Goal: Entertainment & Leisure: Consume media (video, audio)

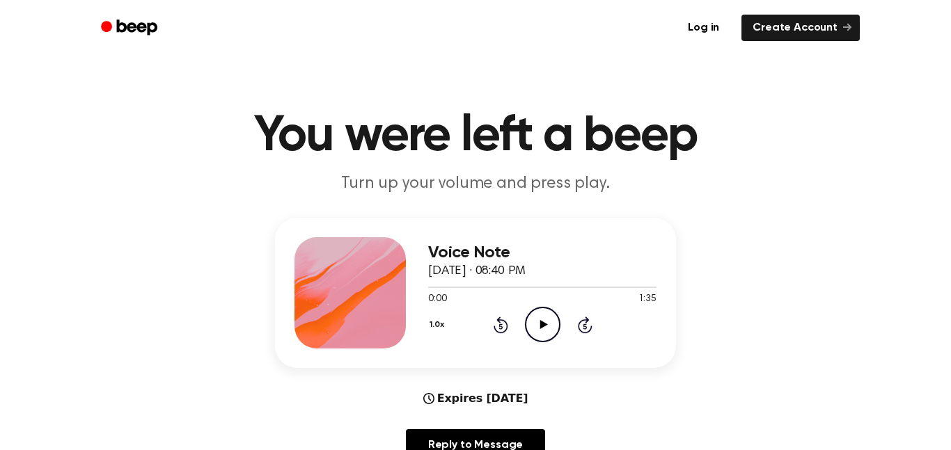
click at [533, 330] on icon "Play Audio" at bounding box center [543, 325] width 36 height 36
click at [501, 327] on icon at bounding box center [500, 327] width 3 height 6
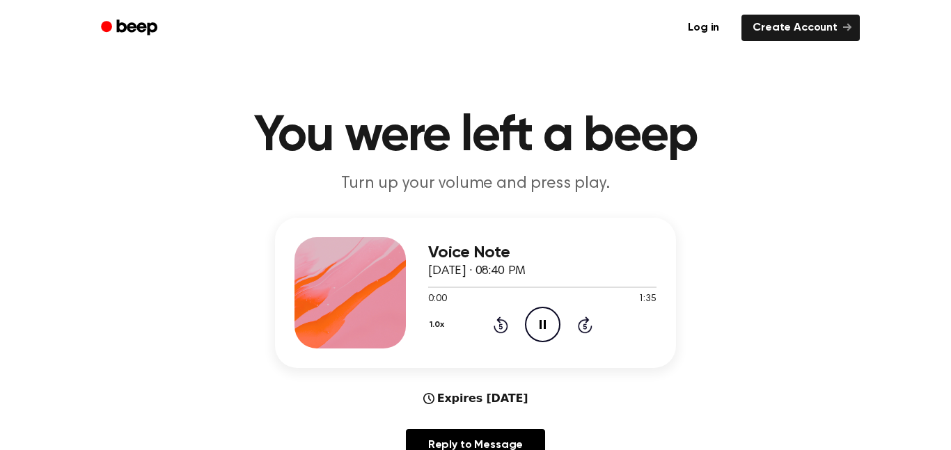
click at [501, 329] on icon at bounding box center [500, 327] width 3 height 6
click at [501, 327] on icon at bounding box center [500, 327] width 3 height 6
click at [502, 327] on icon "Rewind 5 seconds" at bounding box center [500, 325] width 15 height 18
click at [554, 331] on icon "Pause Audio" at bounding box center [543, 325] width 36 height 36
click at [501, 327] on icon at bounding box center [500, 327] width 3 height 6
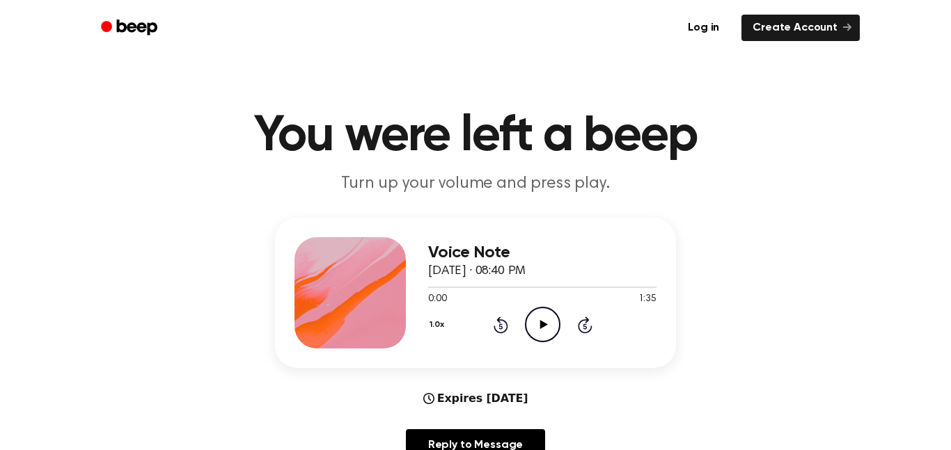
click at [501, 327] on icon at bounding box center [500, 327] width 3 height 6
click at [537, 324] on icon "Play Audio" at bounding box center [543, 325] width 36 height 36
click at [502, 327] on icon at bounding box center [500, 327] width 3 height 6
click at [492, 325] on div "1.0x Rewind 5 seconds Pause Audio Skip 5 seconds" at bounding box center [542, 325] width 228 height 36
click at [501, 327] on icon at bounding box center [500, 327] width 3 height 6
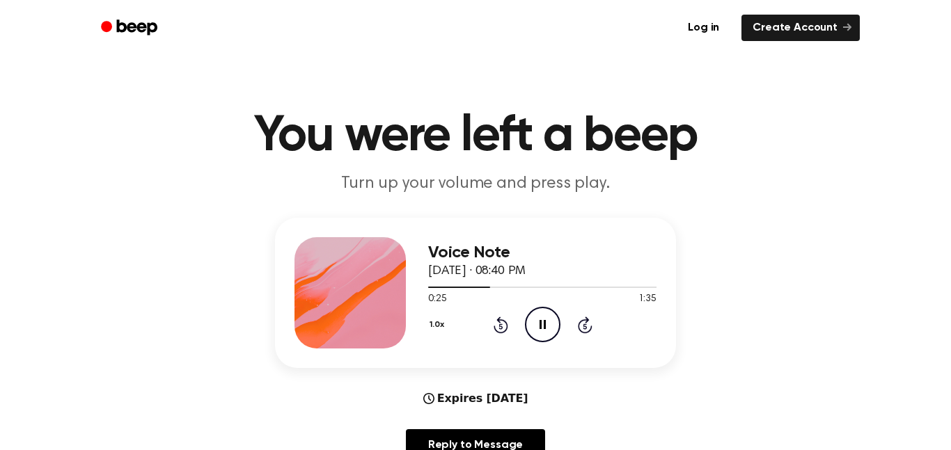
click at [501, 327] on icon at bounding box center [500, 327] width 3 height 6
click at [497, 332] on icon at bounding box center [501, 325] width 15 height 17
click at [535, 327] on icon "Play Audio" at bounding box center [543, 325] width 36 height 36
click at [541, 329] on icon at bounding box center [543, 324] width 6 height 9
click at [496, 327] on icon "Rewind 5 seconds" at bounding box center [500, 325] width 15 height 18
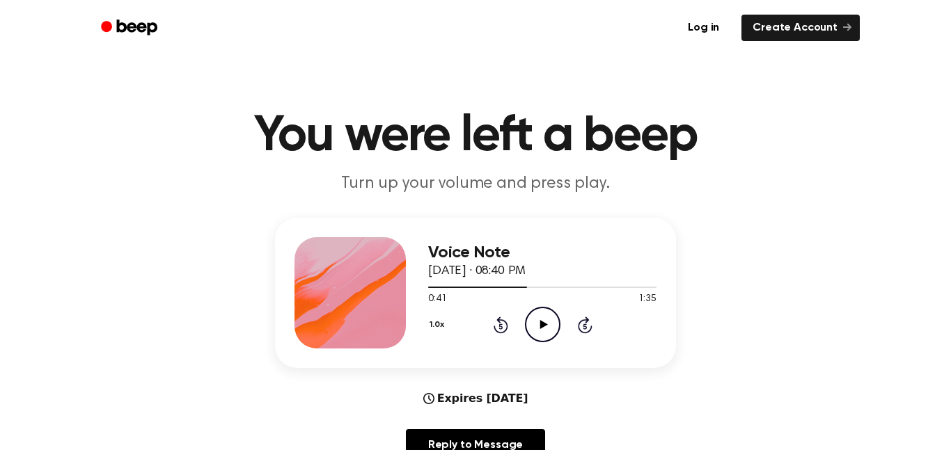
click at [494, 324] on icon "Rewind 5 seconds" at bounding box center [500, 325] width 15 height 18
click at [494, 329] on icon at bounding box center [501, 325] width 15 height 17
click at [519, 324] on div "1.0x Rewind 5 seconds Play Audio Skip 5 seconds" at bounding box center [542, 325] width 228 height 36
click at [507, 324] on icon at bounding box center [501, 325] width 15 height 17
click at [528, 328] on icon "Play Audio" at bounding box center [543, 325] width 36 height 36
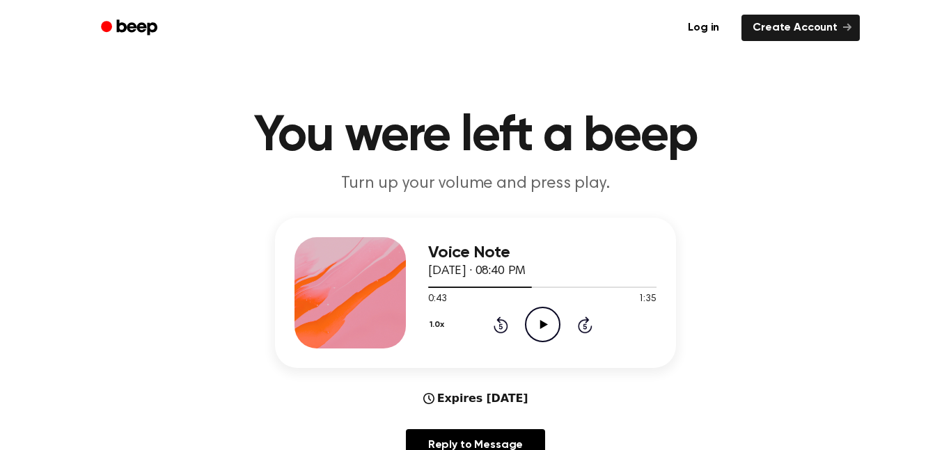
click at [496, 317] on icon "Rewind 5 seconds" at bounding box center [500, 325] width 15 height 18
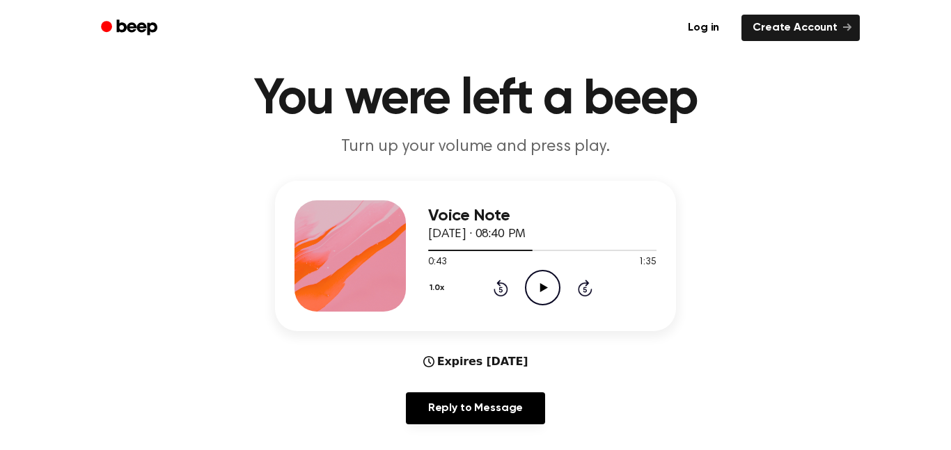
scroll to position [31, 0]
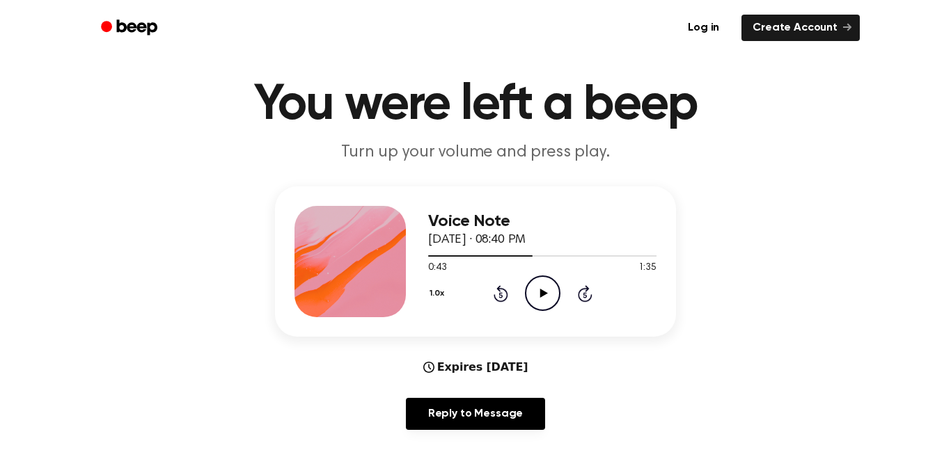
click at [529, 298] on icon "Play Audio" at bounding box center [543, 294] width 36 height 36
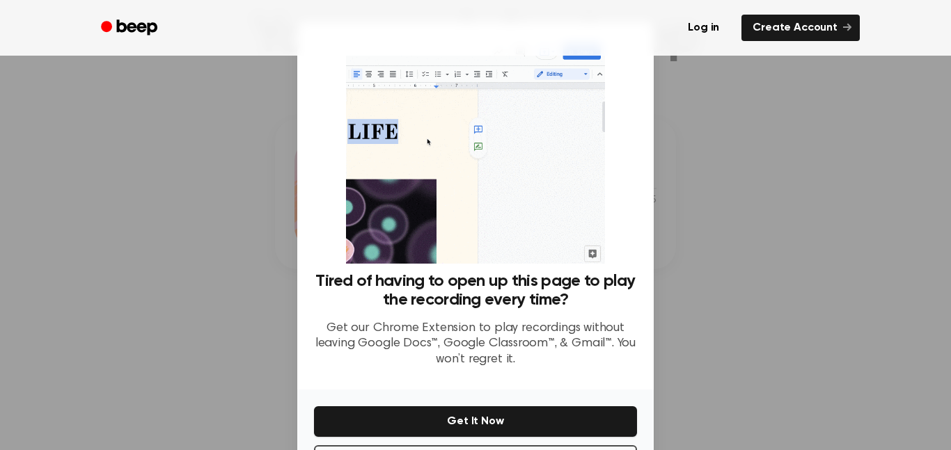
scroll to position [56, 0]
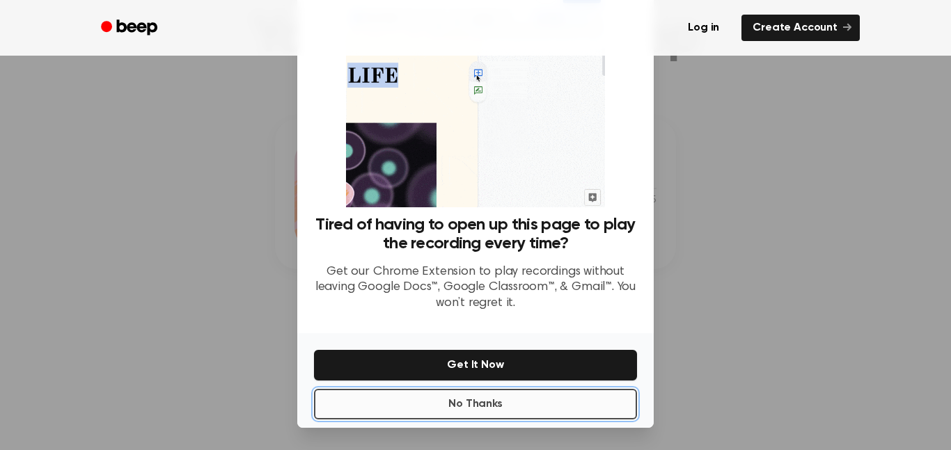
click at [442, 396] on button "No Thanks" at bounding box center [475, 404] width 323 height 31
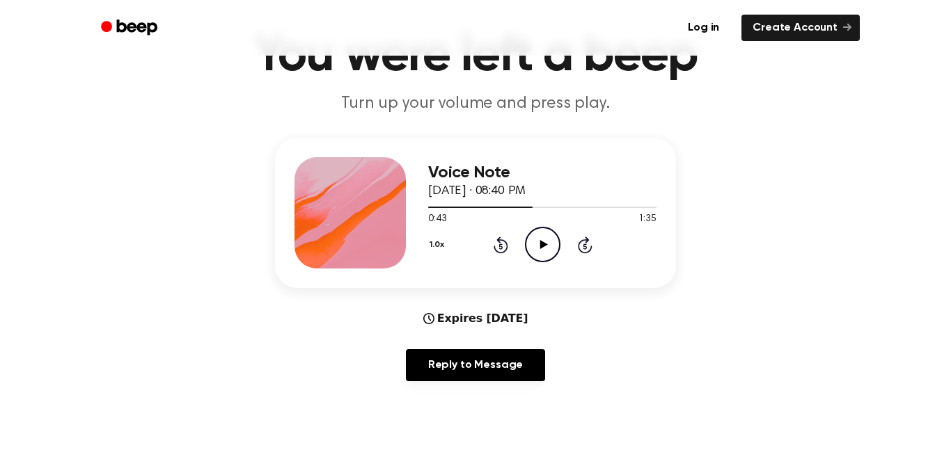
scroll to position [79, 0]
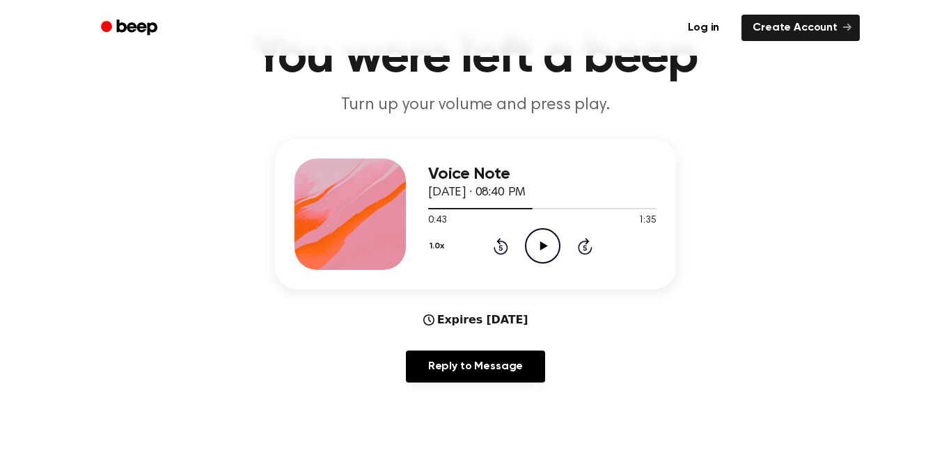
click at [530, 245] on icon "Play Audio" at bounding box center [543, 246] width 36 height 36
click at [493, 253] on icon "Rewind 5 seconds" at bounding box center [500, 246] width 15 height 18
click at [501, 249] on icon "Rewind 5 seconds" at bounding box center [500, 246] width 15 height 18
click at [493, 242] on icon "Rewind 5 seconds" at bounding box center [500, 246] width 15 height 18
click at [501, 248] on icon at bounding box center [500, 248] width 3 height 6
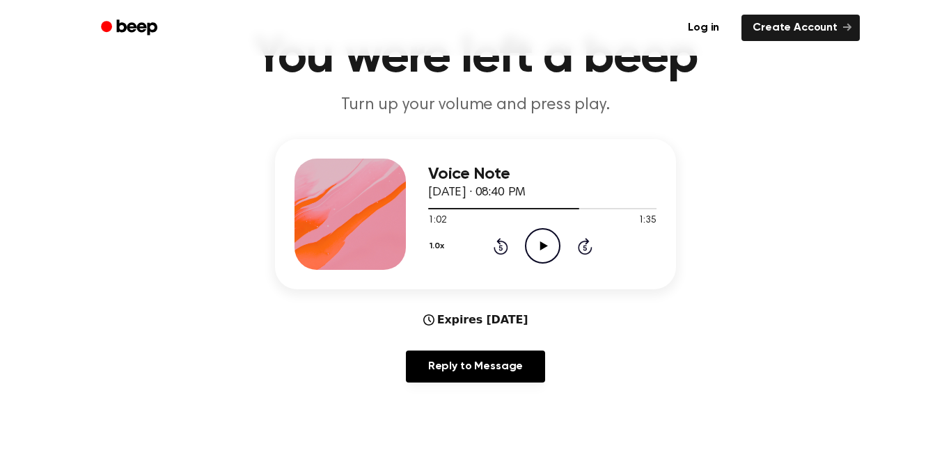
click at [501, 248] on icon at bounding box center [500, 248] width 3 height 6
click at [543, 237] on icon "Play Audio" at bounding box center [543, 246] width 36 height 36
click at [506, 250] on icon at bounding box center [501, 246] width 15 height 17
click at [506, 241] on icon "Rewind 5 seconds" at bounding box center [500, 246] width 15 height 18
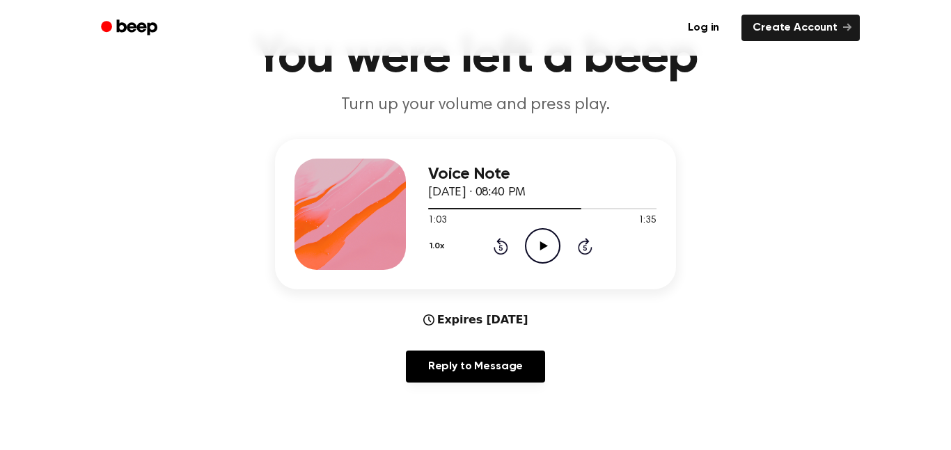
click at [501, 248] on icon at bounding box center [500, 248] width 3 height 6
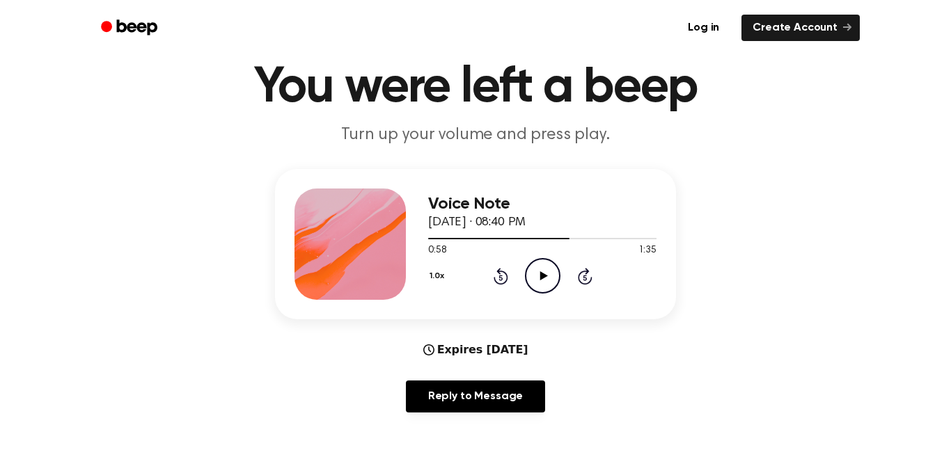
scroll to position [39, 0]
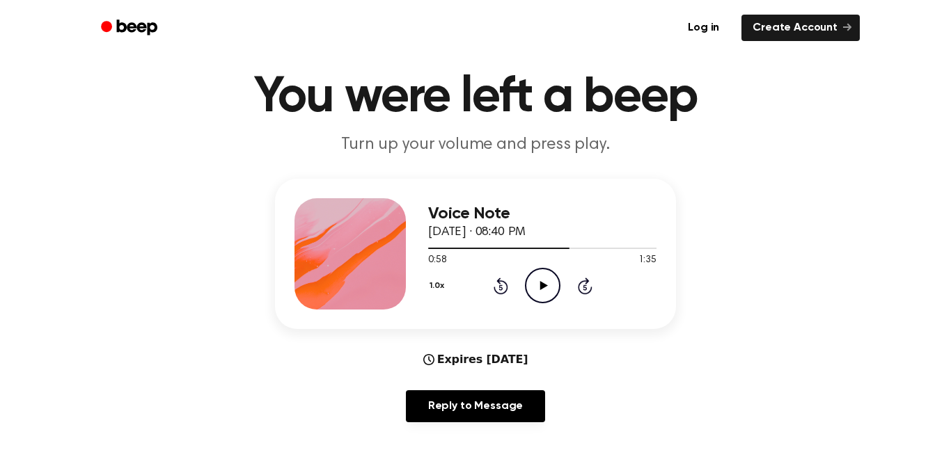
click at [543, 284] on icon at bounding box center [544, 285] width 8 height 9
click at [499, 289] on icon "Rewind 5 seconds" at bounding box center [500, 286] width 15 height 18
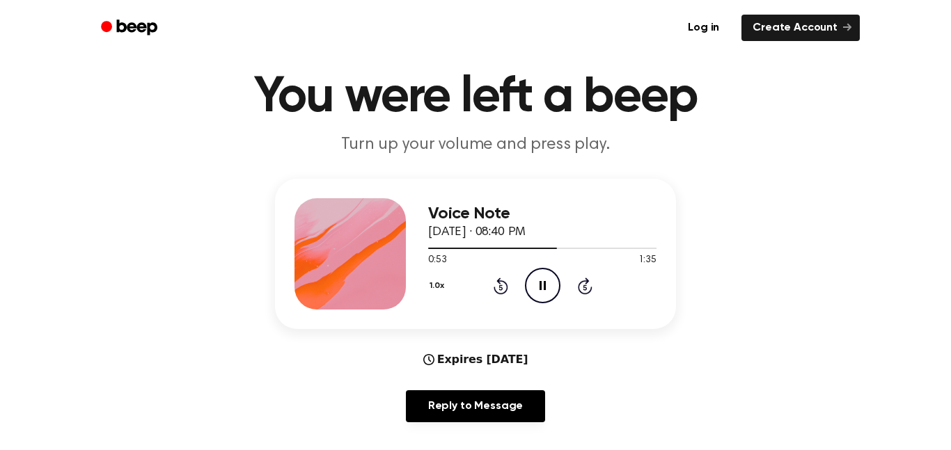
click at [568, 404] on div "Reply to Message" at bounding box center [475, 412] width 401 height 43
click at [501, 280] on icon "Rewind 5 seconds" at bounding box center [500, 286] width 15 height 18
click at [499, 290] on icon "Rewind 5 seconds" at bounding box center [500, 286] width 15 height 18
click at [501, 283] on icon "Rewind 5 seconds" at bounding box center [500, 286] width 15 height 18
click at [496, 288] on icon "Rewind 5 seconds" at bounding box center [500, 286] width 15 height 18
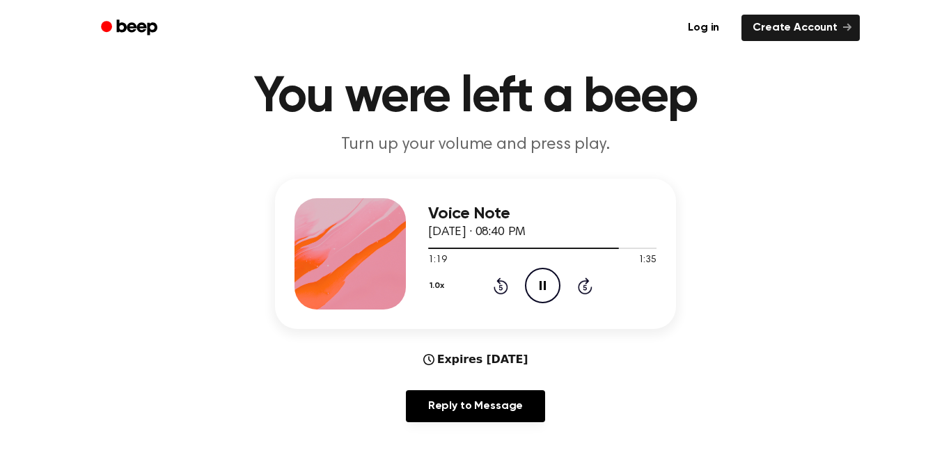
click at [494, 288] on icon at bounding box center [501, 286] width 15 height 17
click at [502, 290] on icon at bounding box center [500, 288] width 3 height 6
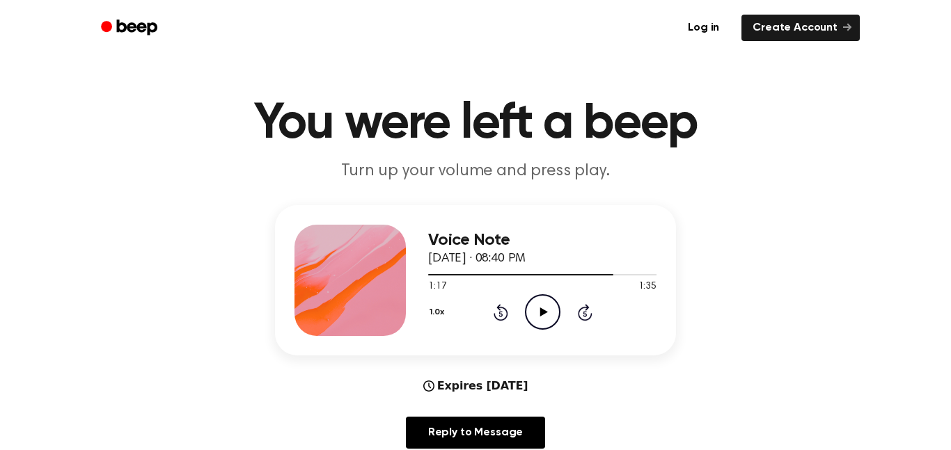
scroll to position [0, 0]
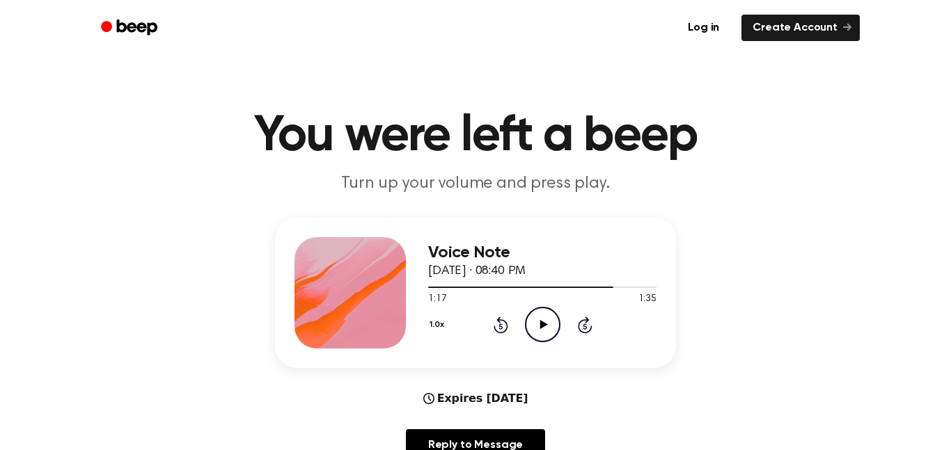
click at [493, 332] on icon "Rewind 5 seconds" at bounding box center [500, 325] width 15 height 18
click at [545, 336] on icon "Play Audio" at bounding box center [543, 325] width 36 height 36
click at [494, 323] on icon "Rewind 5 seconds" at bounding box center [500, 325] width 15 height 18
click at [501, 327] on icon at bounding box center [500, 327] width 3 height 6
click at [529, 324] on icon "Pause Audio" at bounding box center [543, 325] width 36 height 36
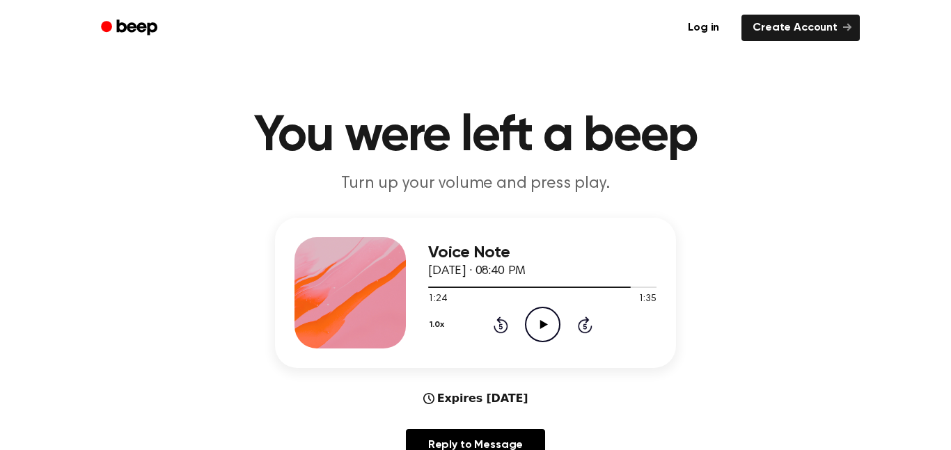
click at [493, 331] on icon "Rewind 5 seconds" at bounding box center [500, 325] width 15 height 18
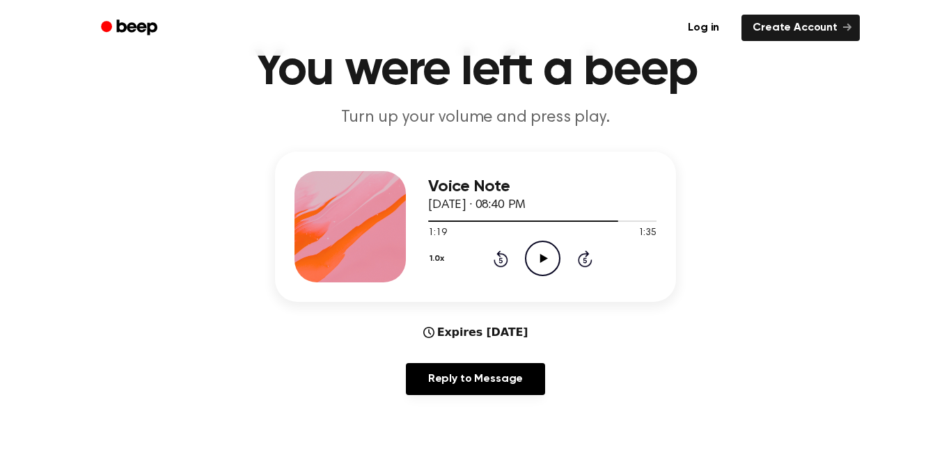
scroll to position [65, 0]
click at [529, 276] on icon "Play Audio" at bounding box center [543, 260] width 36 height 36
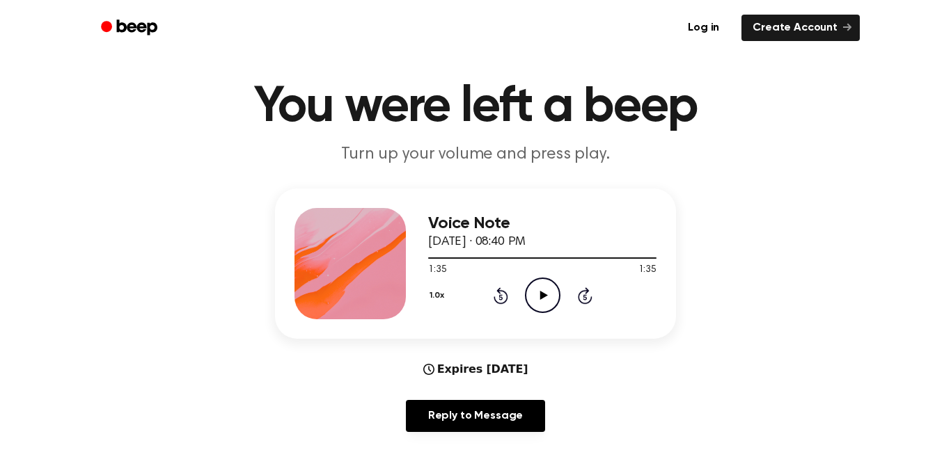
scroll to position [17, 0]
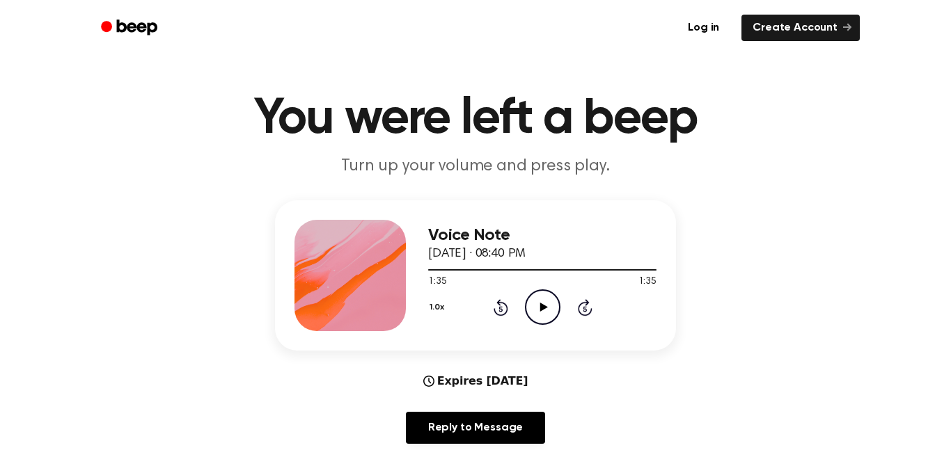
click at [501, 309] on icon at bounding box center [500, 309] width 3 height 6
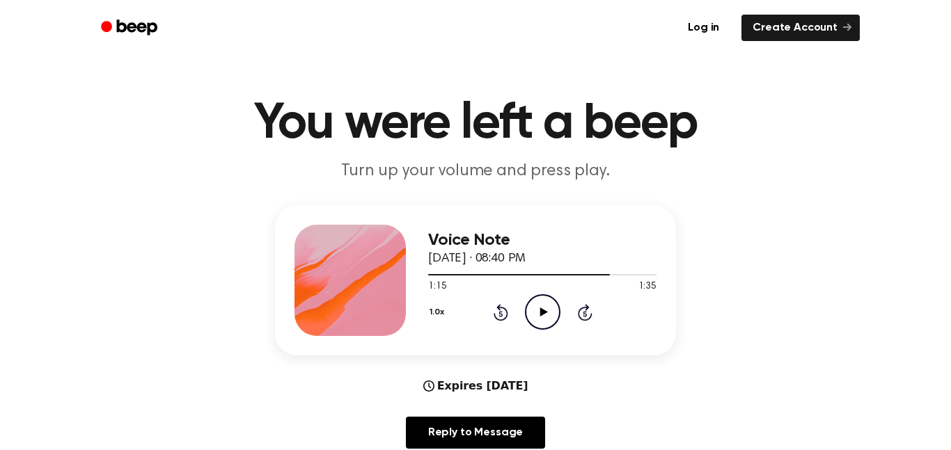
click at [495, 316] on icon at bounding box center [501, 312] width 15 height 17
click at [493, 315] on icon "Rewind 5 seconds" at bounding box center [500, 313] width 15 height 18
click at [492, 318] on div "1.0x Rewind 5 seconds Play Audio Skip 5 seconds" at bounding box center [542, 313] width 228 height 36
click at [497, 313] on icon "Rewind 5 seconds" at bounding box center [500, 313] width 15 height 18
click at [500, 313] on icon "Rewind 5 seconds" at bounding box center [500, 313] width 15 height 18
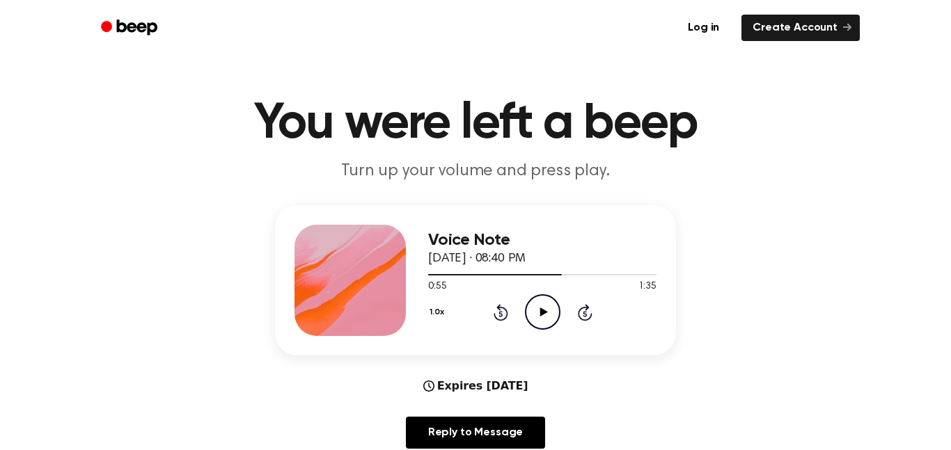
click at [501, 314] on icon at bounding box center [500, 314] width 3 height 6
click at [500, 311] on icon at bounding box center [501, 312] width 15 height 17
click at [510, 312] on div "1.0x Rewind 5 seconds Play Audio Skip 5 seconds" at bounding box center [542, 313] width 228 height 36
click at [502, 313] on icon "Rewind 5 seconds" at bounding box center [500, 313] width 15 height 18
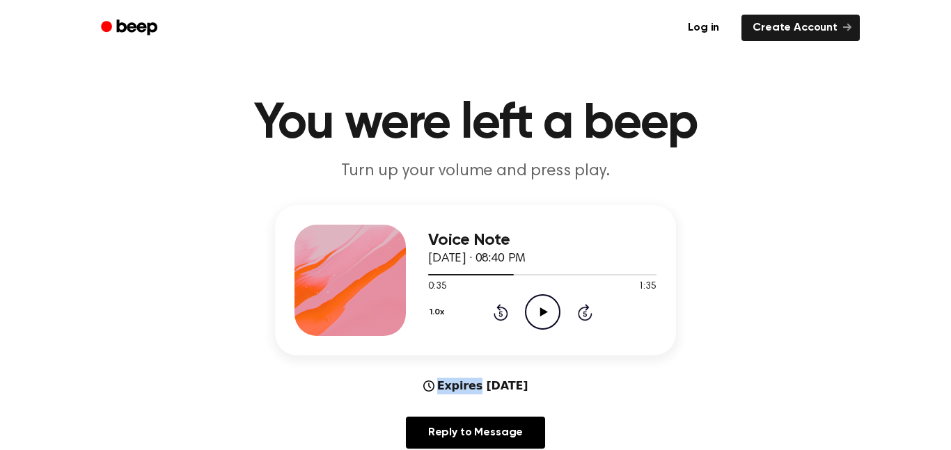
click at [502, 313] on icon "Rewind 5 seconds" at bounding box center [500, 313] width 15 height 18
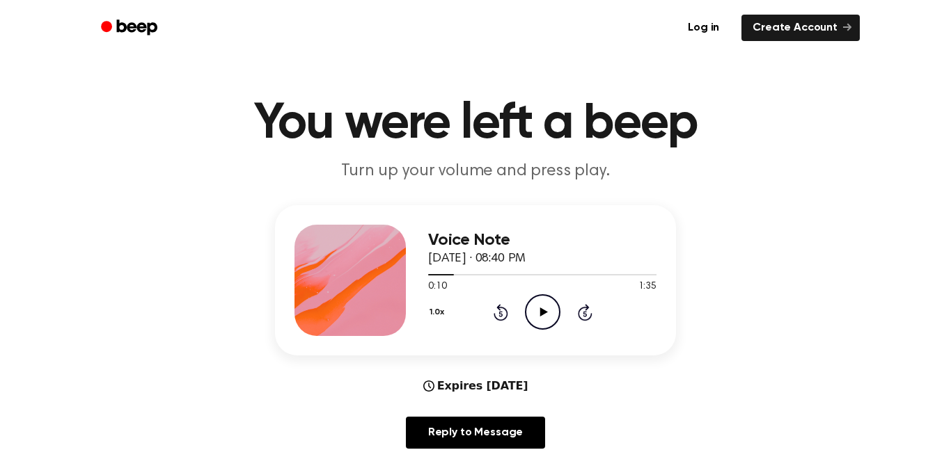
click at [502, 313] on icon "Rewind 5 seconds" at bounding box center [500, 313] width 15 height 18
click at [429, 310] on button "1.0x" at bounding box center [438, 313] width 21 height 24
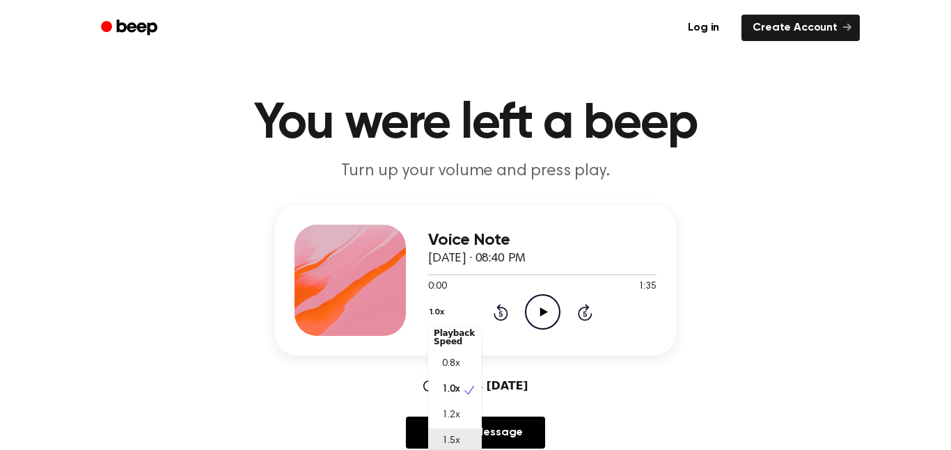
click at [457, 439] on span "1.5x" at bounding box center [450, 441] width 17 height 15
click at [551, 316] on icon "Play Audio" at bounding box center [543, 313] width 36 height 36
click at [431, 313] on button "1.5x" at bounding box center [438, 313] width 20 height 24
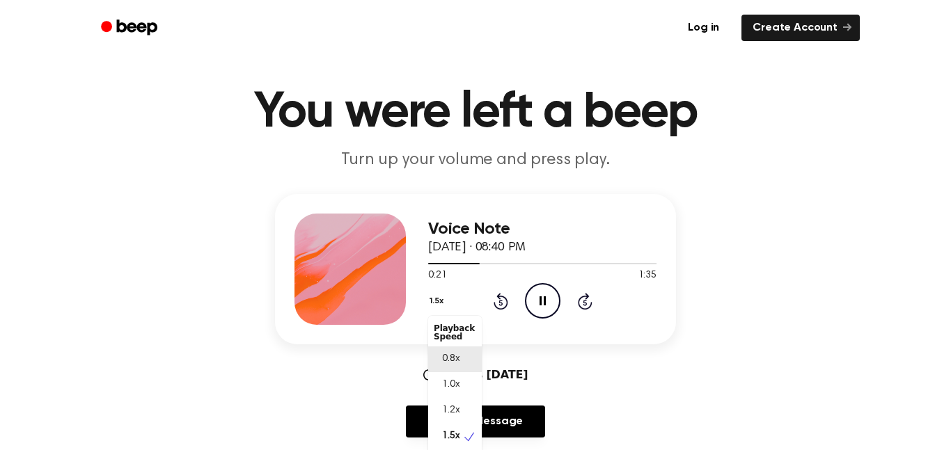
click at [462, 356] on div "0.8x" at bounding box center [455, 360] width 54 height 26
drag, startPoint x: 568, startPoint y: 260, endPoint x: 580, endPoint y: 256, distance: 12.3
click at [580, 256] on div "Voice Note [DATE] · 08:40 PM 0:27 1:35 Your browser does not support the [objec…" at bounding box center [542, 269] width 228 height 111
drag, startPoint x: 494, startPoint y: 266, endPoint x: 538, endPoint y: 263, distance: 44.6
click at [538, 263] on div at bounding box center [542, 263] width 228 height 11
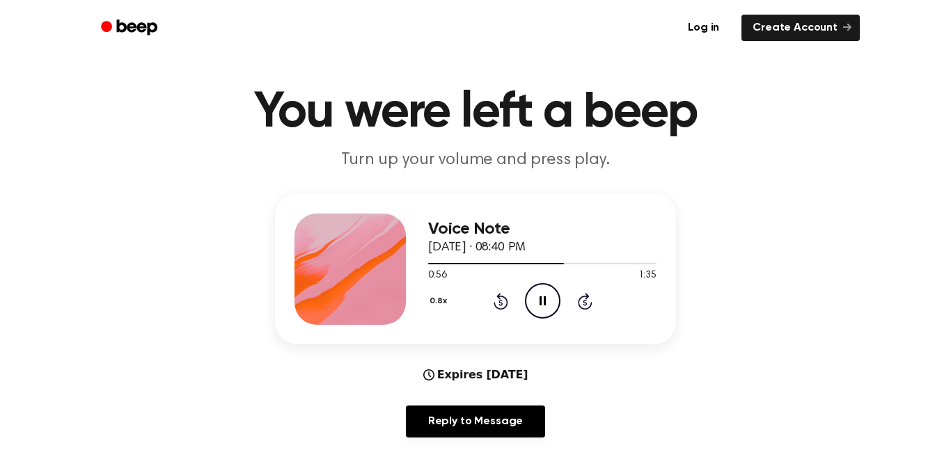
click at [585, 300] on icon "Skip 5 seconds" at bounding box center [584, 301] width 15 height 18
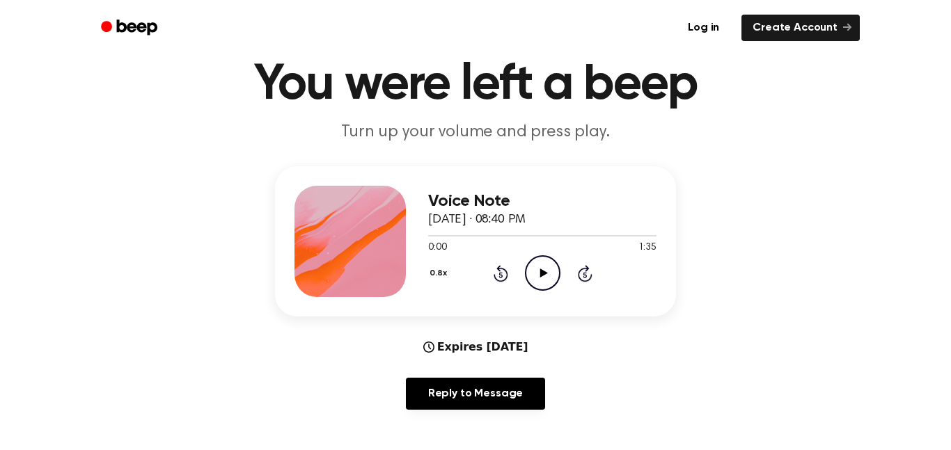
scroll to position [47, 0]
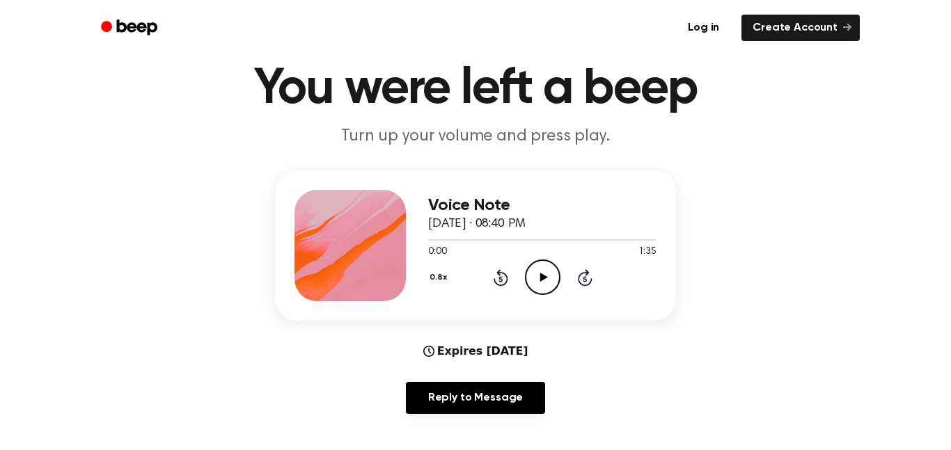
click at [586, 285] on icon at bounding box center [585, 277] width 15 height 17
click at [585, 279] on icon at bounding box center [584, 279] width 3 height 6
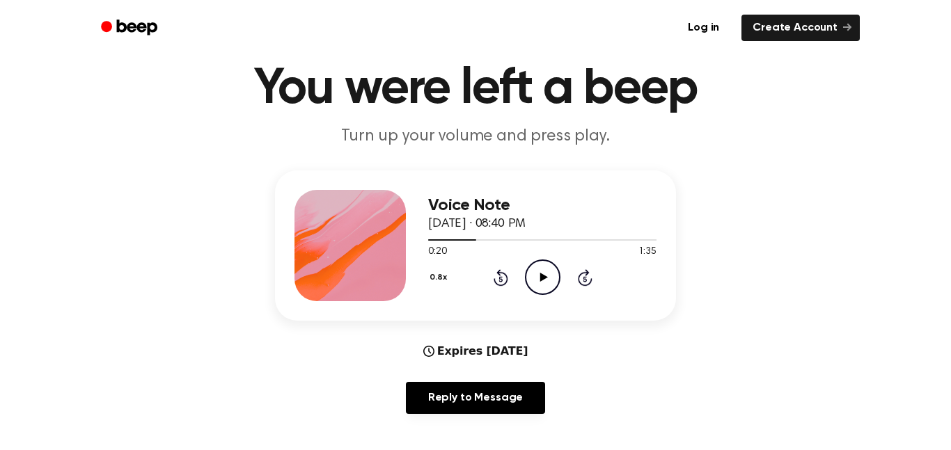
click at [592, 272] on icon "Skip 5 seconds" at bounding box center [584, 278] width 15 height 18
click at [585, 279] on icon at bounding box center [584, 279] width 3 height 6
click at [585, 280] on icon "Skip 5 seconds" at bounding box center [584, 278] width 15 height 18
click at [590, 281] on icon at bounding box center [585, 277] width 15 height 17
click at [591, 283] on icon at bounding box center [585, 277] width 15 height 17
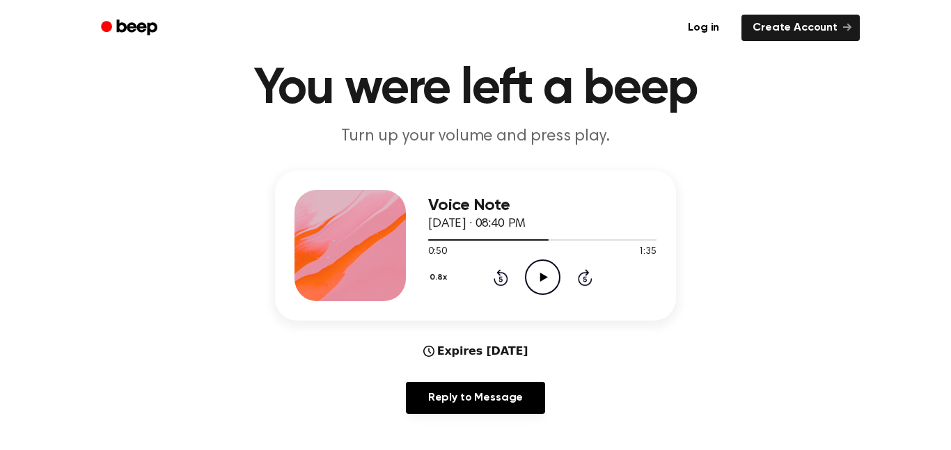
click at [600, 287] on div "0.8x Rewind 5 seconds Play Audio Skip 5 seconds" at bounding box center [542, 278] width 228 height 36
click at [601, 288] on div "0.8x Rewind 5 seconds Play Audio Skip 5 seconds" at bounding box center [542, 278] width 228 height 36
click at [588, 276] on icon "Skip 5 seconds" at bounding box center [584, 278] width 15 height 18
click at [585, 279] on icon at bounding box center [584, 279] width 3 height 6
click at [547, 272] on icon "Play Audio" at bounding box center [543, 278] width 36 height 36
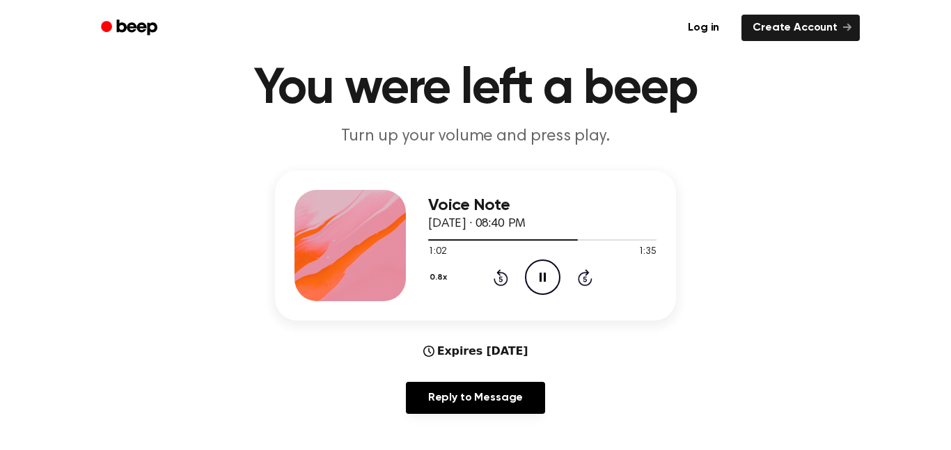
click at [592, 274] on icon "Skip 5 seconds" at bounding box center [584, 278] width 15 height 18
click at [442, 275] on button "0.8x" at bounding box center [440, 278] width 24 height 24
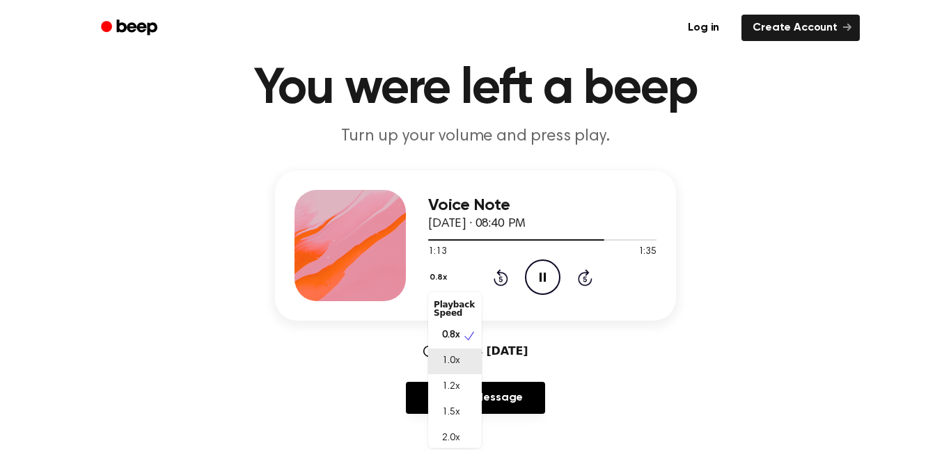
click at [448, 363] on span "1.0x" at bounding box center [450, 361] width 17 height 15
click at [496, 272] on icon at bounding box center [501, 277] width 15 height 17
click at [541, 275] on icon at bounding box center [543, 277] width 6 height 9
click at [548, 268] on icon "Play Audio" at bounding box center [543, 278] width 36 height 36
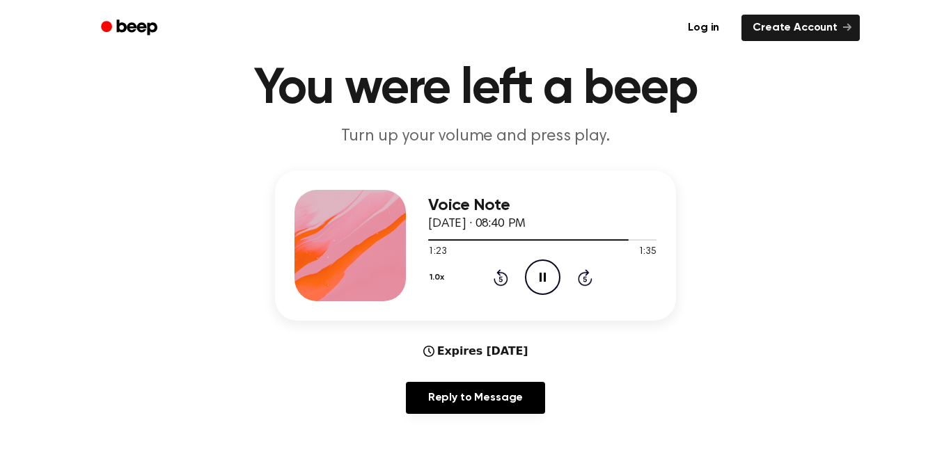
click at [552, 277] on icon "Pause Audio" at bounding box center [543, 278] width 36 height 36
click at [502, 272] on icon "Rewind 5 seconds" at bounding box center [500, 278] width 15 height 18
click at [508, 272] on icon "Rewind 5 seconds" at bounding box center [500, 278] width 15 height 18
drag, startPoint x: 437, startPoint y: 241, endPoint x: 229, endPoint y: 278, distance: 211.5
click at [229, 278] on div "Voice Note September 14, 2025 · 08:40 PM 1:13 1:35 Your browser does not suppor…" at bounding box center [476, 298] width 918 height 255
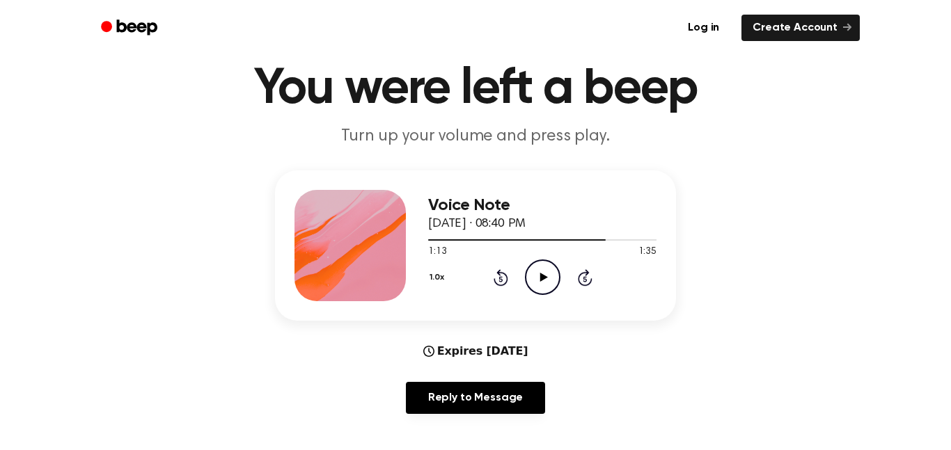
click at [589, 238] on div at bounding box center [542, 239] width 228 height 11
click at [541, 240] on div at bounding box center [508, 240] width 161 height 1
click at [531, 240] on span at bounding box center [535, 240] width 11 height 11
click at [503, 240] on div at bounding box center [479, 240] width 102 height 1
click at [434, 241] on div at bounding box center [465, 240] width 74 height 1
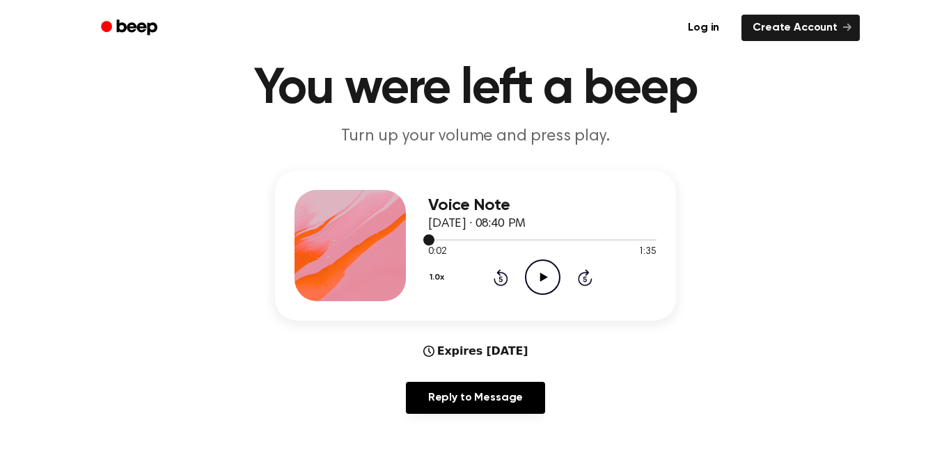
click at [407, 269] on div "Voice Note September 14, 2025 · 08:40 PM 0:02 1:35 Your browser does not suppor…" at bounding box center [475, 246] width 401 height 150
click at [424, 237] on span at bounding box center [428, 240] width 11 height 11
click at [530, 281] on icon "Play Audio" at bounding box center [543, 278] width 36 height 36
